Goal: Navigation & Orientation: Go to known website

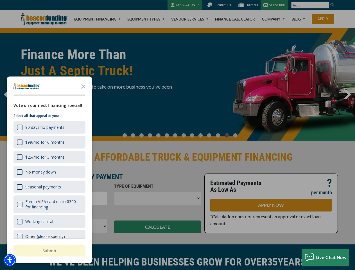
click at [177, 135] on div at bounding box center [177, 135] width 355 height 270
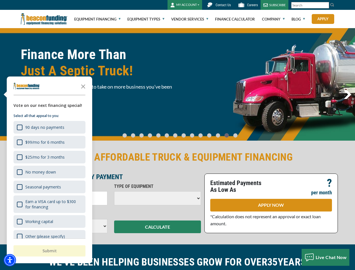
click at [10, 260] on img "Accessibility Menu" at bounding box center [10, 260] width 12 height 12
click at [177, 135] on body "Skip to main content Enable accessibility for low vision Open the accessibility…" at bounding box center [177, 135] width 355 height 270
click at [83, 86] on body "Skip to main content Enable accessibility for low vision Open the accessibility…" at bounding box center [177, 135] width 355 height 270
click at [49, 127] on body "Skip to main content Enable accessibility for low vision Open the accessibility…" at bounding box center [177, 135] width 355 height 270
